Goal: Find specific page/section: Find specific page/section

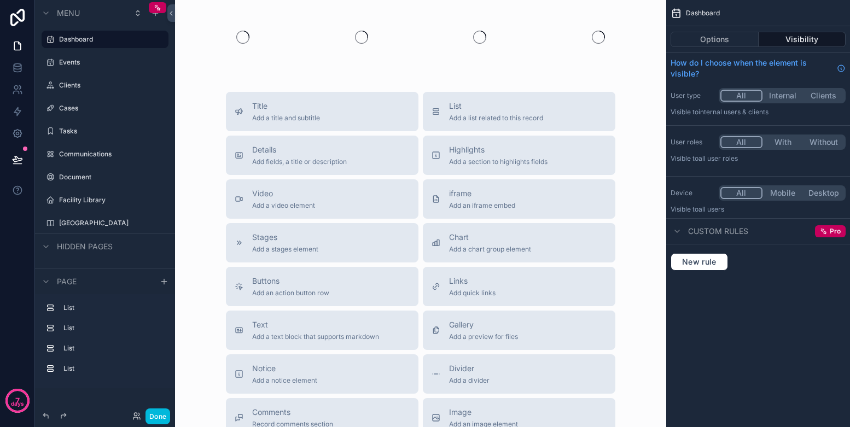
click at [19, 400] on p "days" at bounding box center [17, 404] width 13 height 9
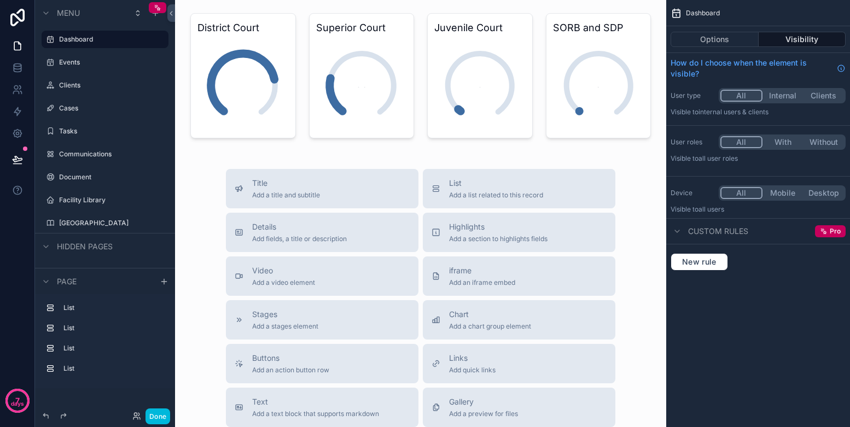
click at [19, 400] on p "days" at bounding box center [17, 404] width 13 height 9
click at [11, 331] on div "7 days" at bounding box center [17, 213] width 35 height 427
click at [75, 221] on label "[GEOGRAPHIC_DATA]" at bounding box center [110, 223] width 103 height 9
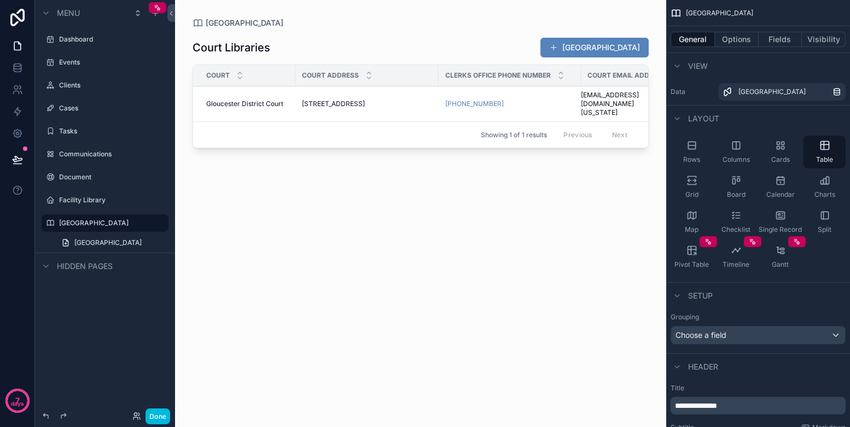
click at [75, 221] on label "[GEOGRAPHIC_DATA]" at bounding box center [110, 223] width 103 height 9
click at [16, 399] on p "7" at bounding box center [17, 400] width 4 height 11
click at [360, 386] on div "scrollable content" at bounding box center [420, 207] width 491 height 414
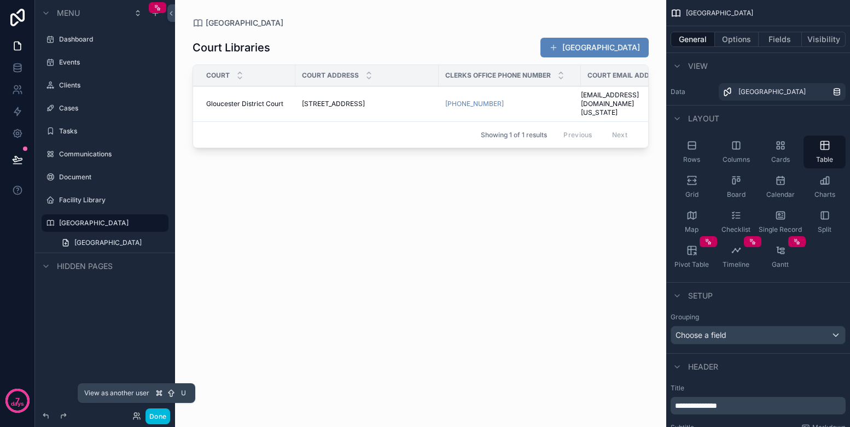
click at [132, 413] on icon at bounding box center [136, 416] width 9 height 9
click at [132, 413] on div "Done" at bounding box center [148, 416] width 43 height 16
click at [157, 417] on button "Done" at bounding box center [157, 416] width 25 height 16
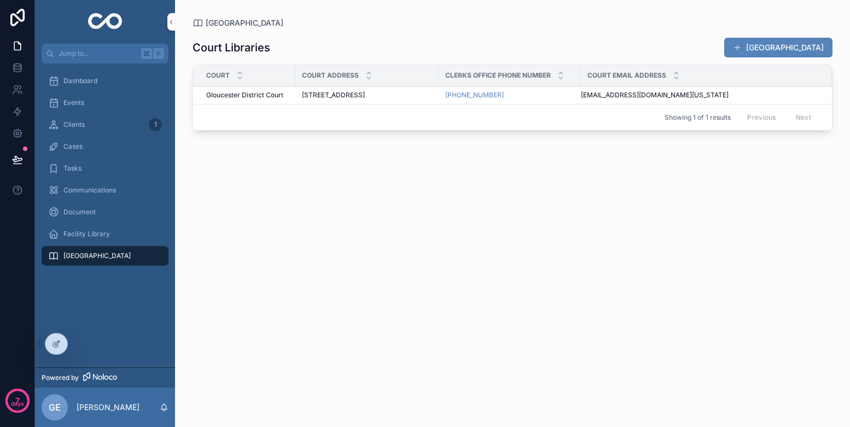
click at [100, 404] on p "[PERSON_NAME]" at bounding box center [108, 407] width 63 height 11
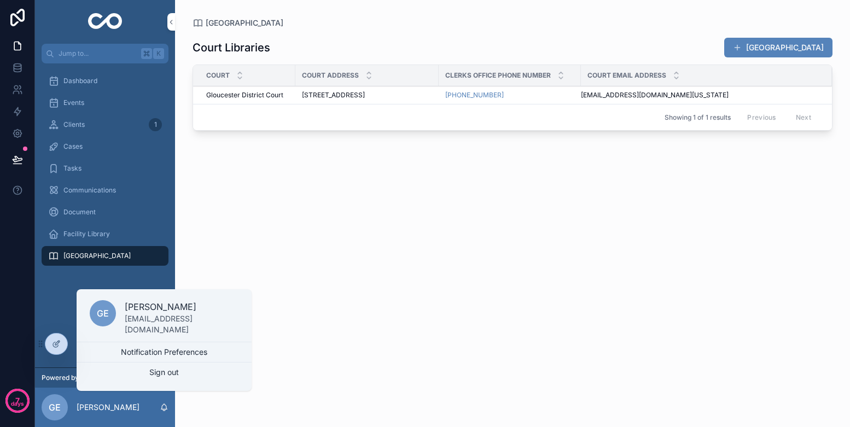
click at [13, 401] on p "days" at bounding box center [17, 404] width 13 height 9
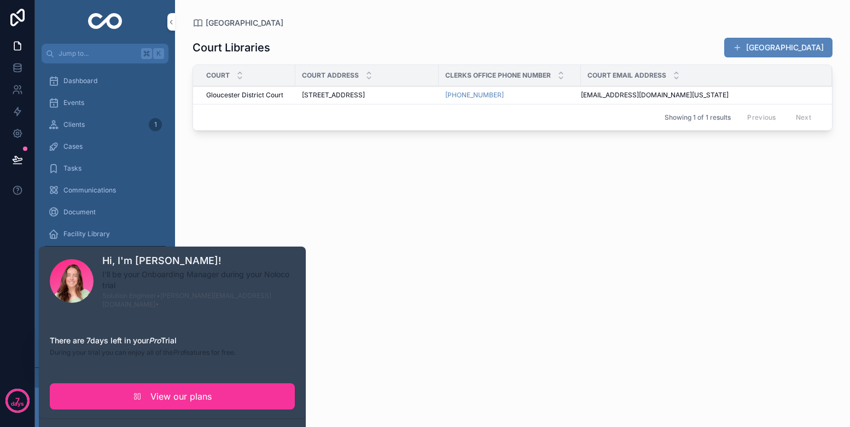
click at [120, 383] on link "View our plans" at bounding box center [172, 396] width 245 height 26
